Goal: Find contact information: Find contact information

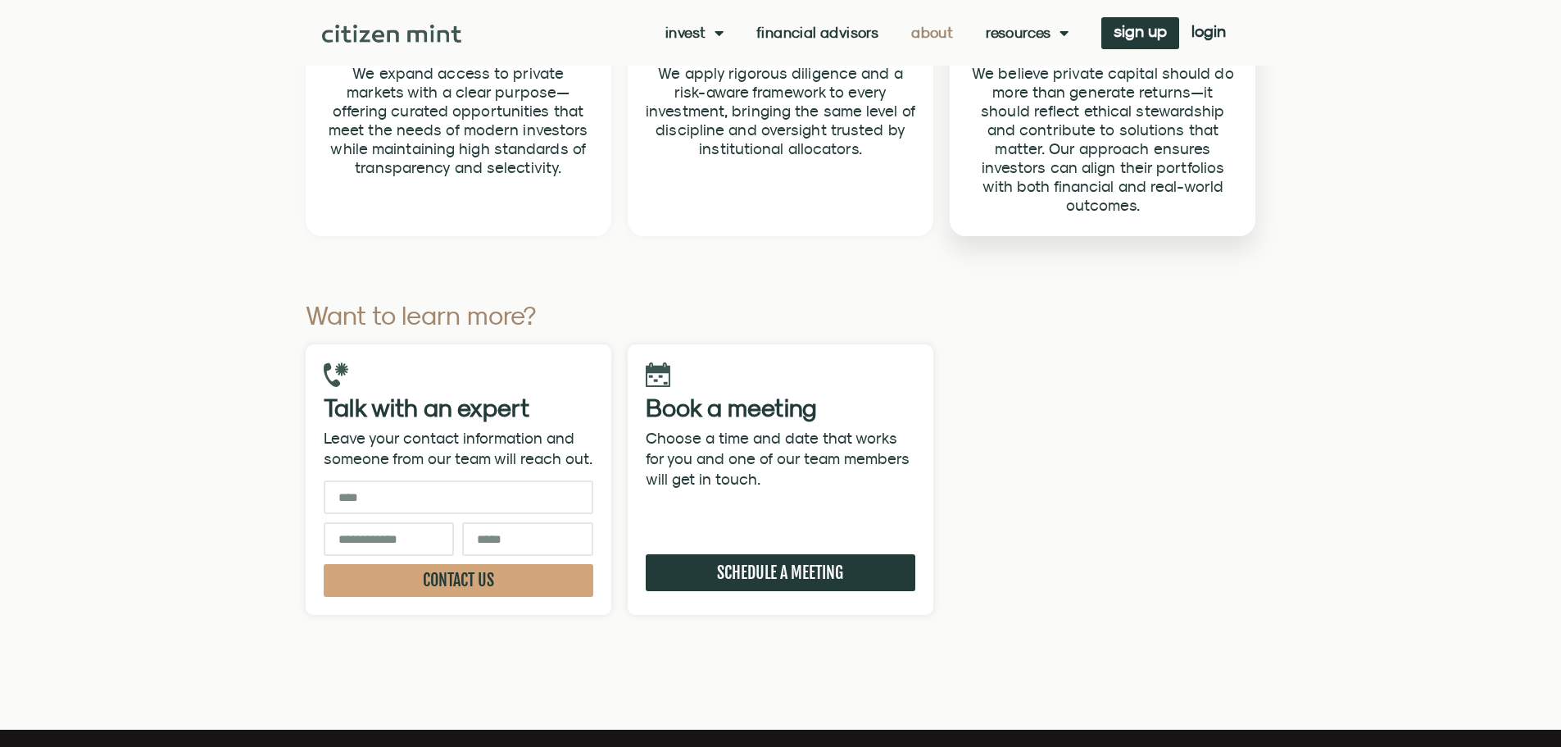
scroll to position [4711, 0]
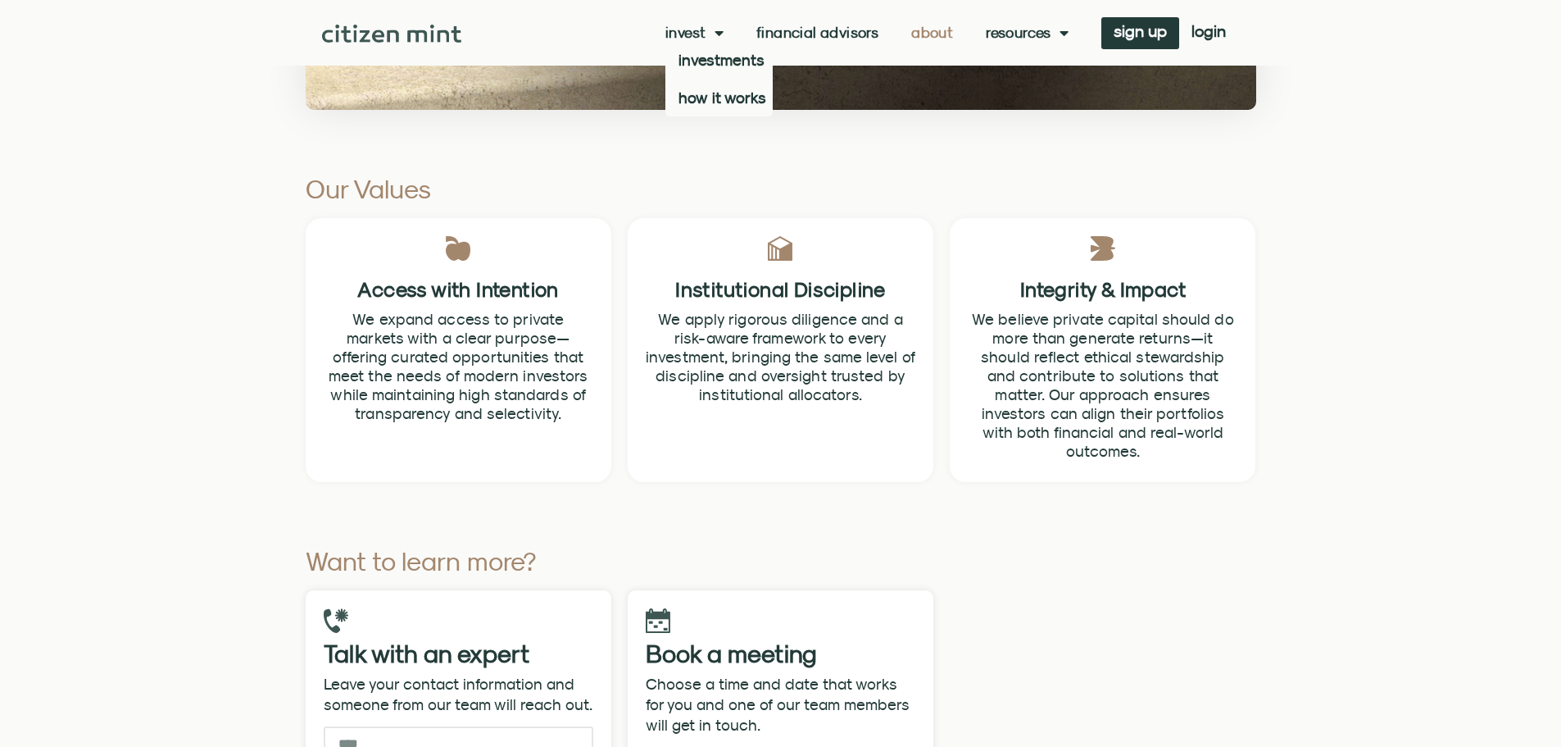
click at [711, 35] on span "Menu" at bounding box center [715, 32] width 17 height 31
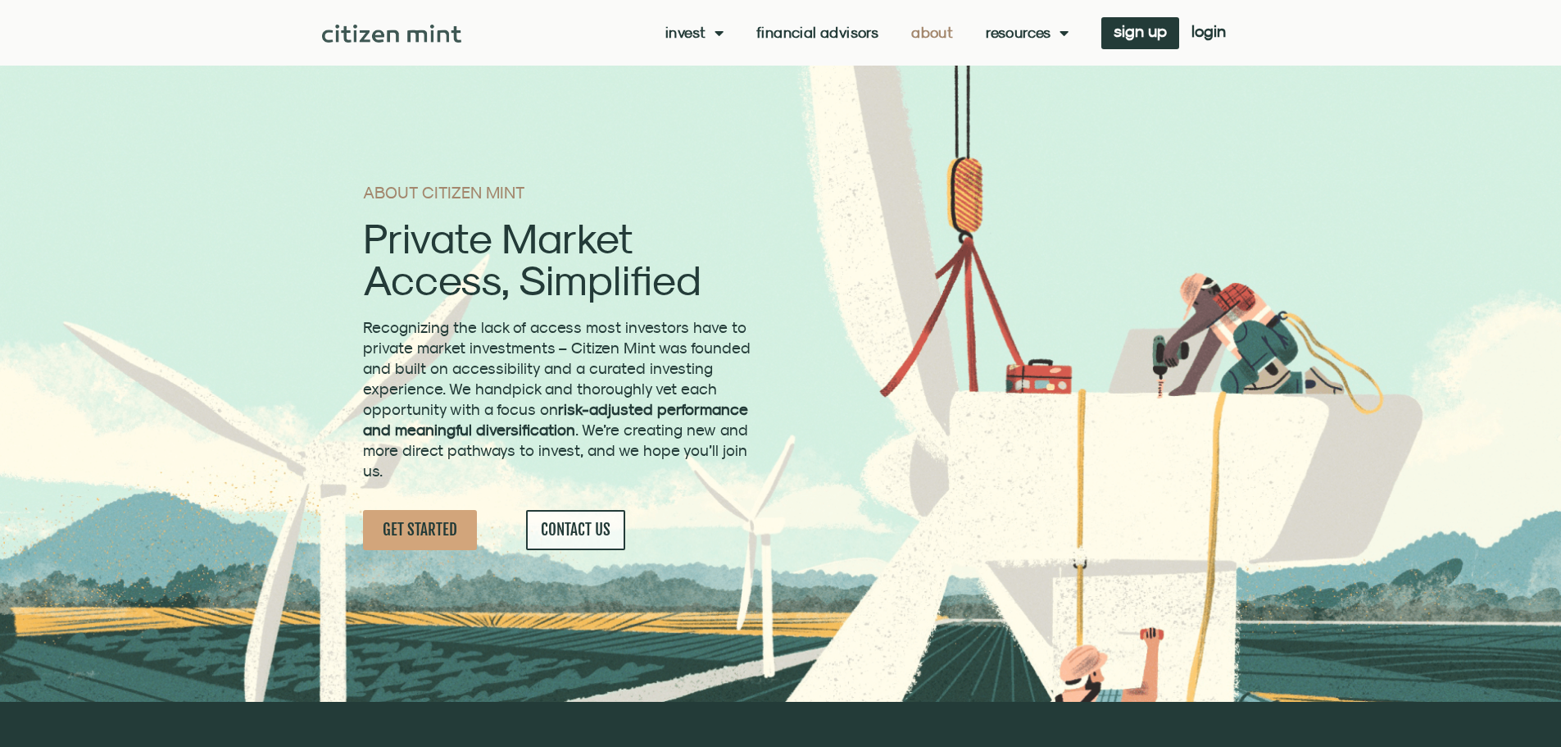
click at [711, 36] on span "Menu" at bounding box center [715, 32] width 17 height 31
click at [730, 64] on link "investments" at bounding box center [719, 60] width 107 height 38
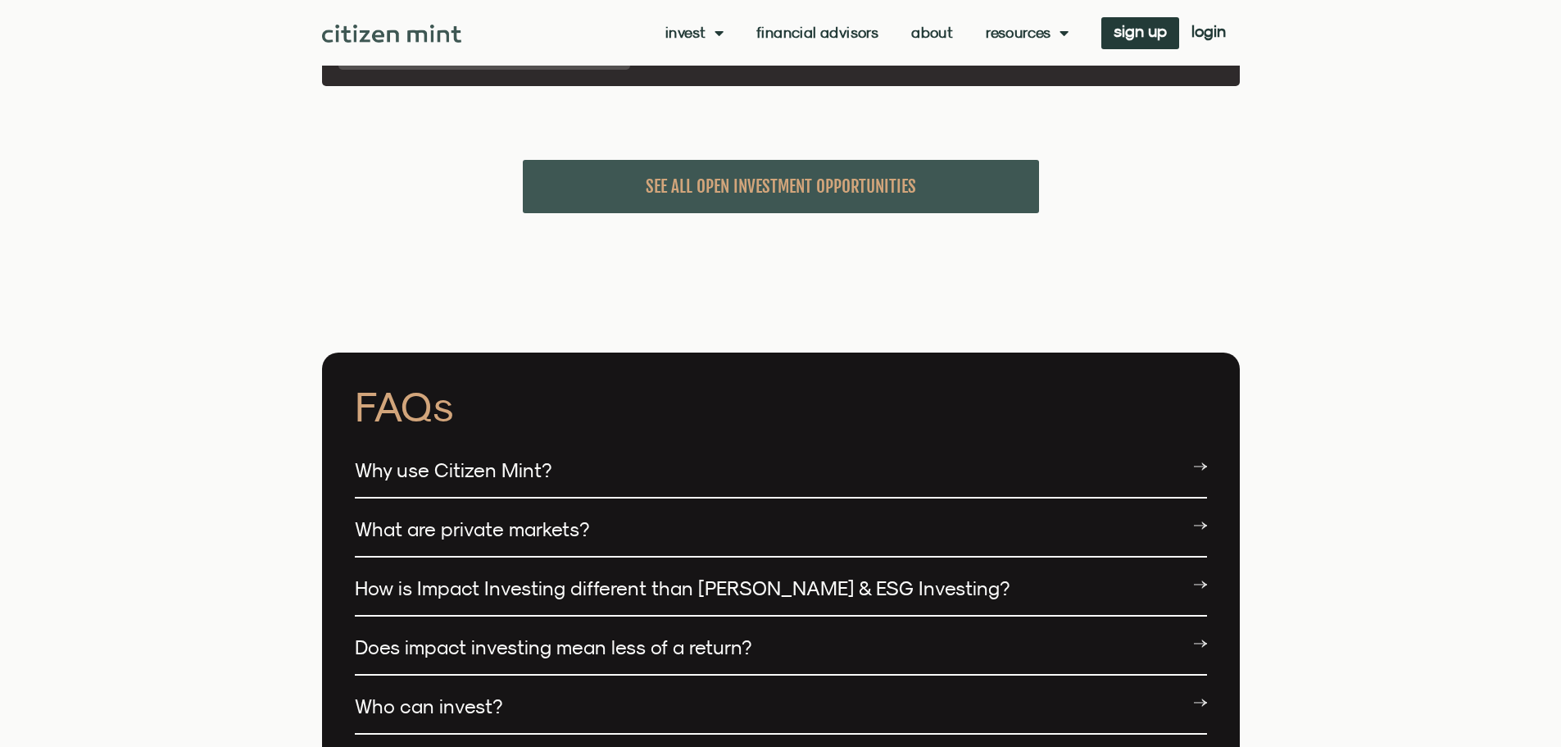
scroll to position [4262, 0]
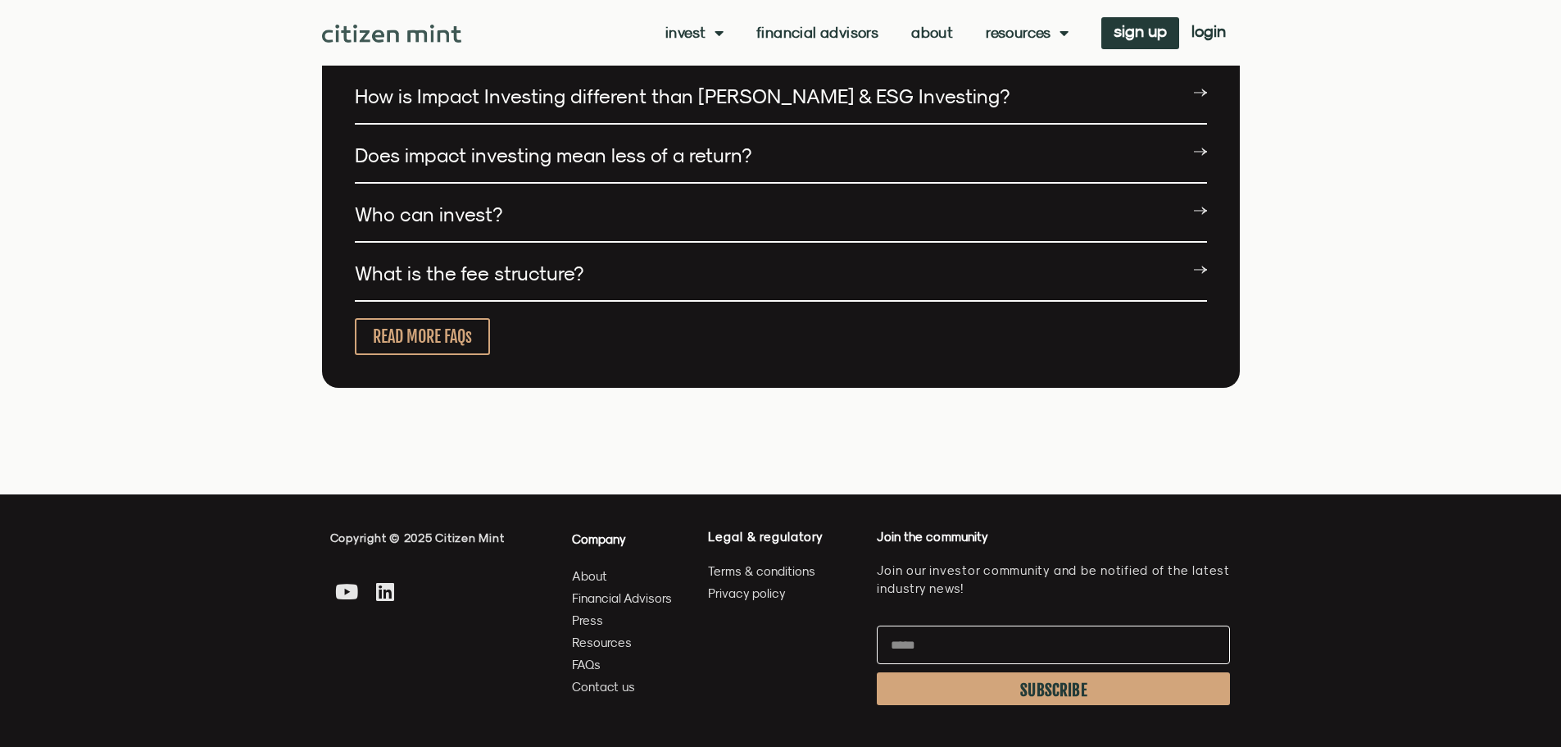
click at [609, 676] on span "Contact us" at bounding box center [603, 686] width 63 height 20
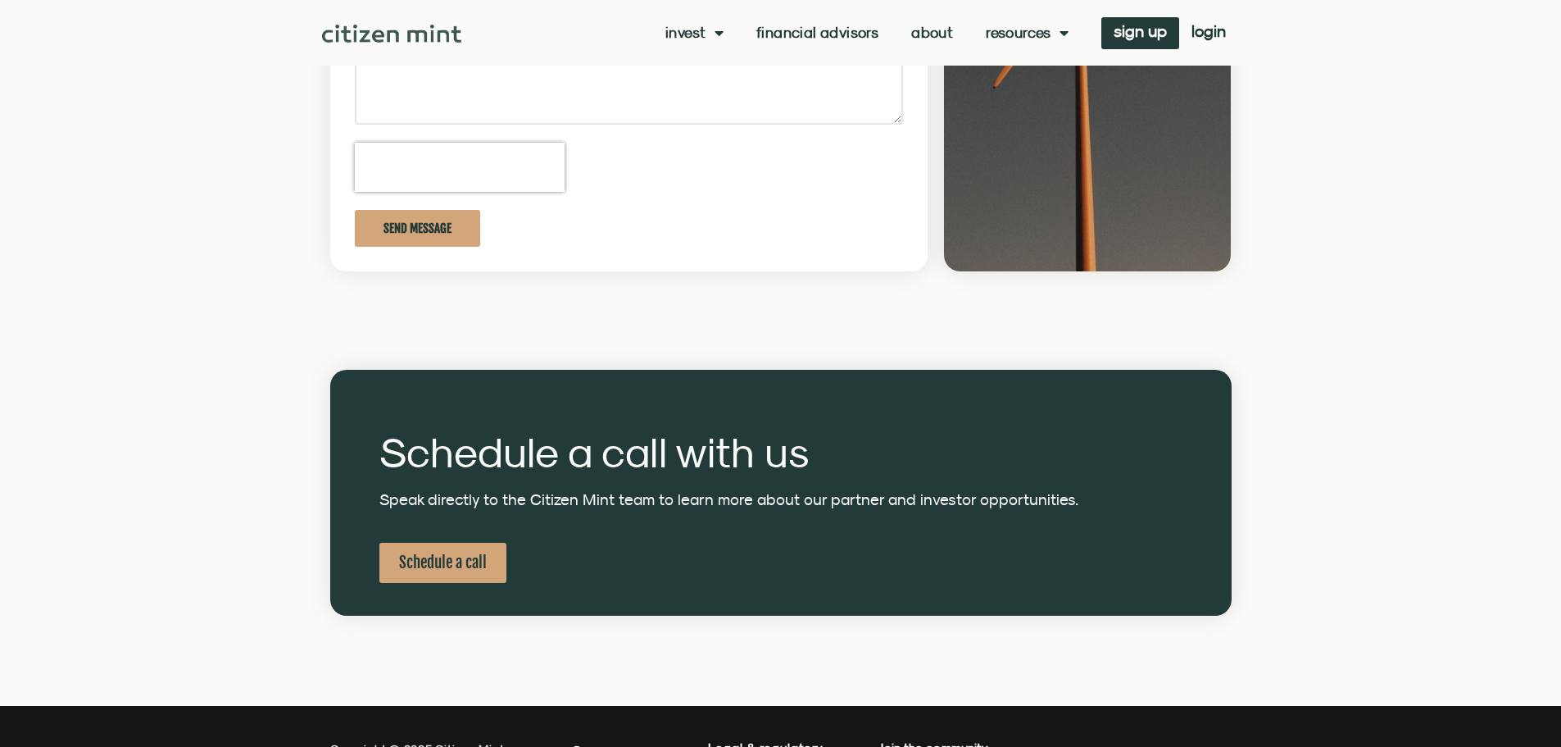
scroll to position [295, 0]
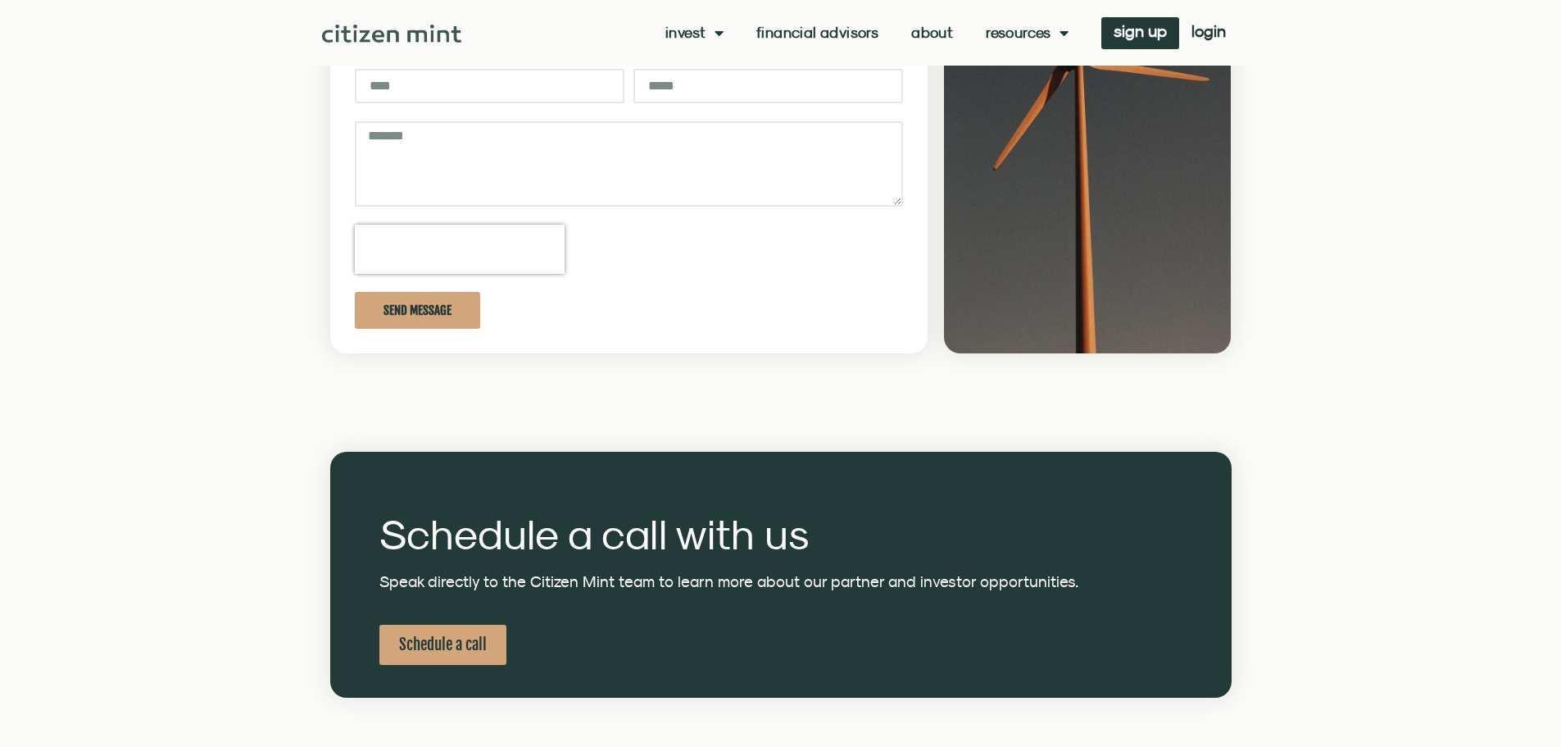
click at [1016, 34] on link "Resources" at bounding box center [1027, 33] width 83 height 16
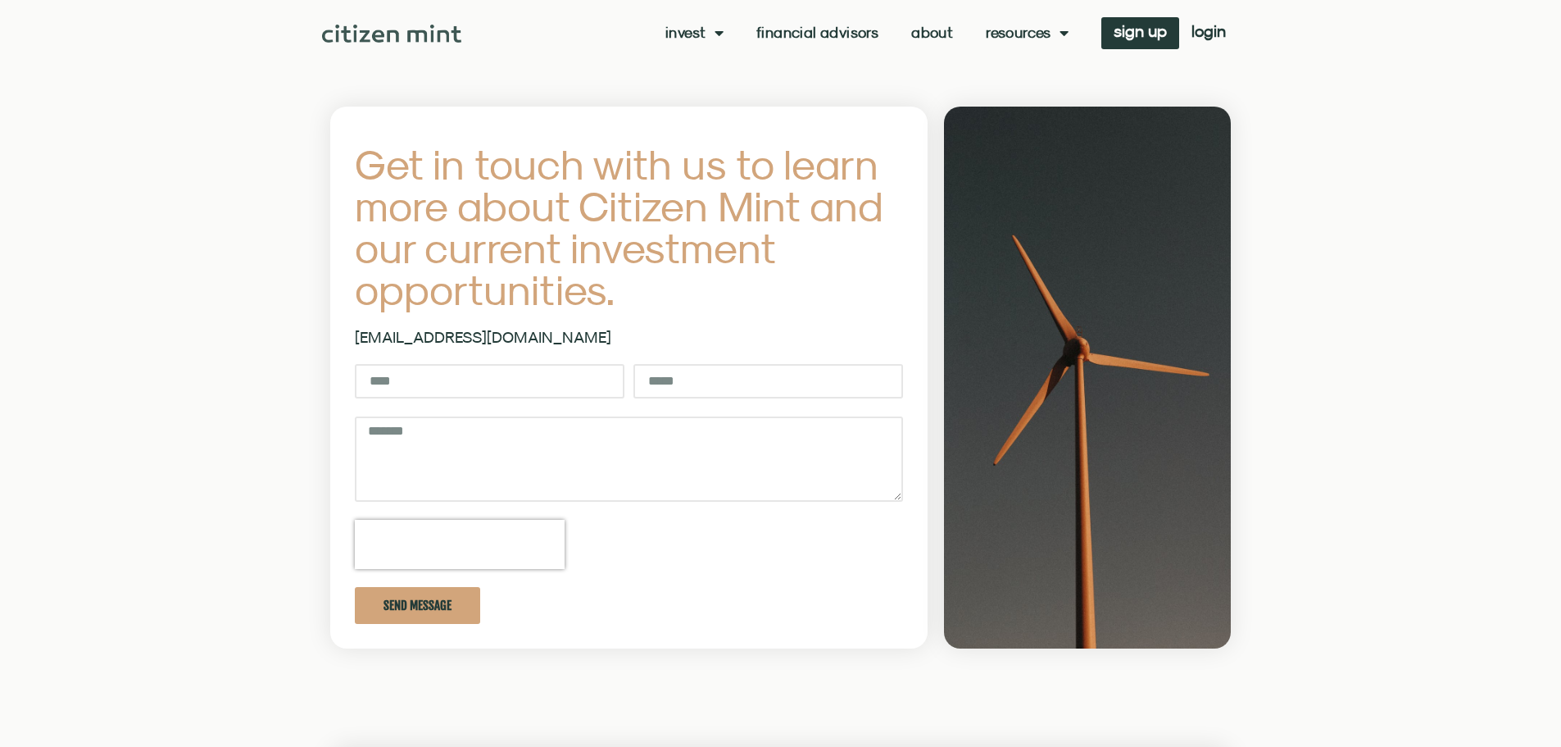
click at [1017, 34] on link "Resources" at bounding box center [1027, 33] width 83 height 16
